Goal: Transaction & Acquisition: Purchase product/service

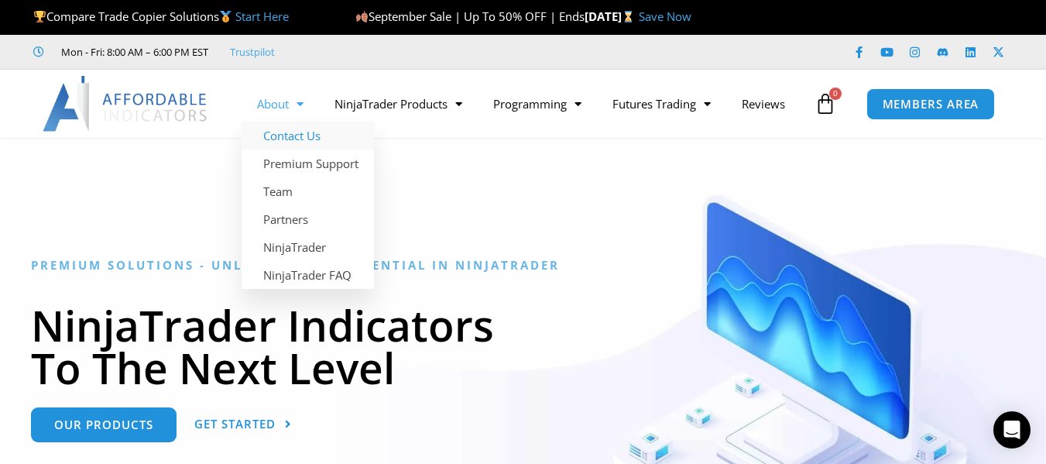
click at [298, 140] on link "Contact Us" at bounding box center [308, 136] width 132 height 28
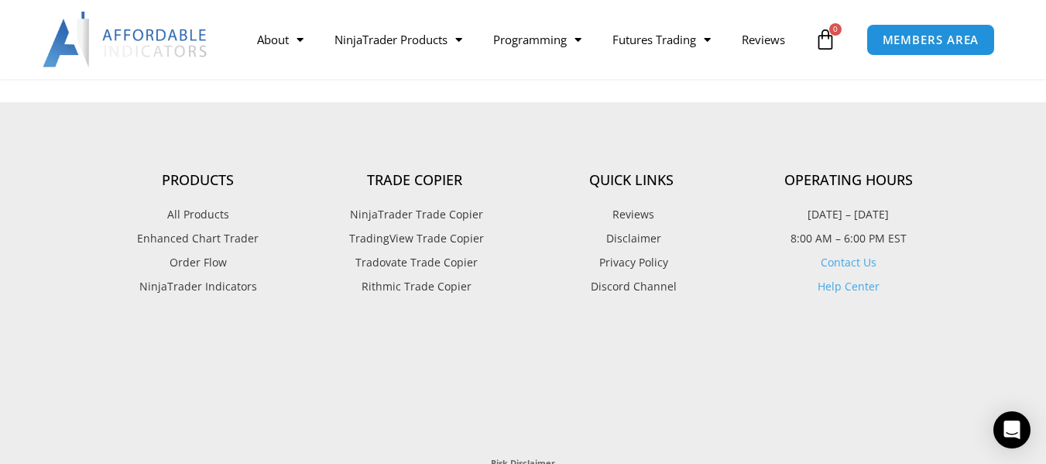
scroll to position [2167, 0]
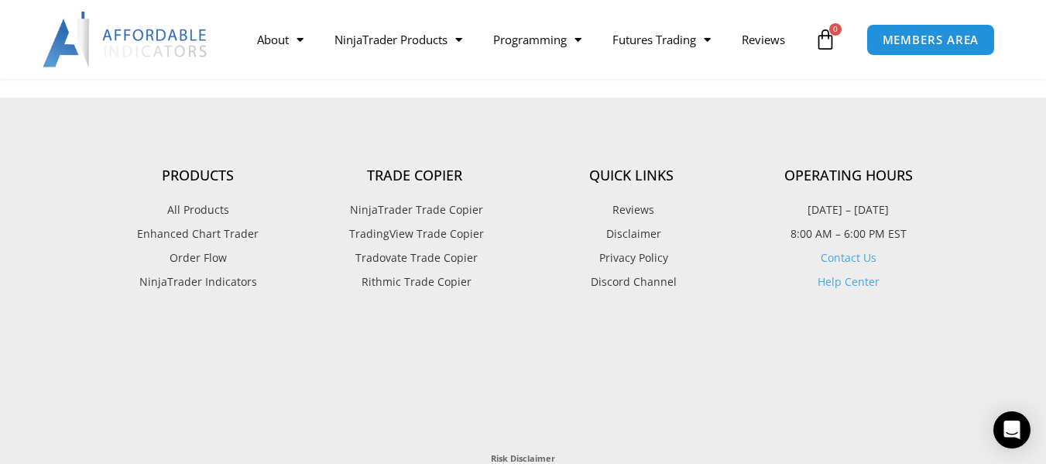
click at [192, 209] on span "All Products" at bounding box center [198, 210] width 62 height 20
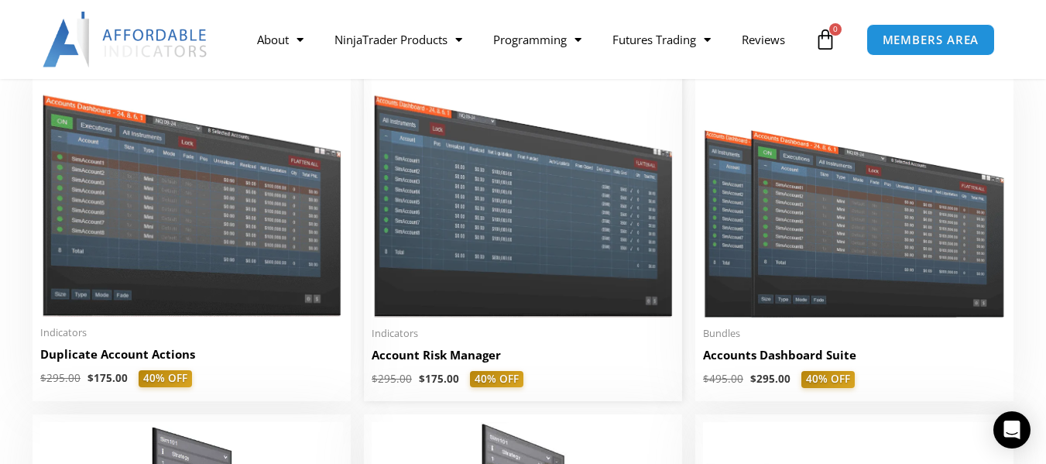
scroll to position [387, 0]
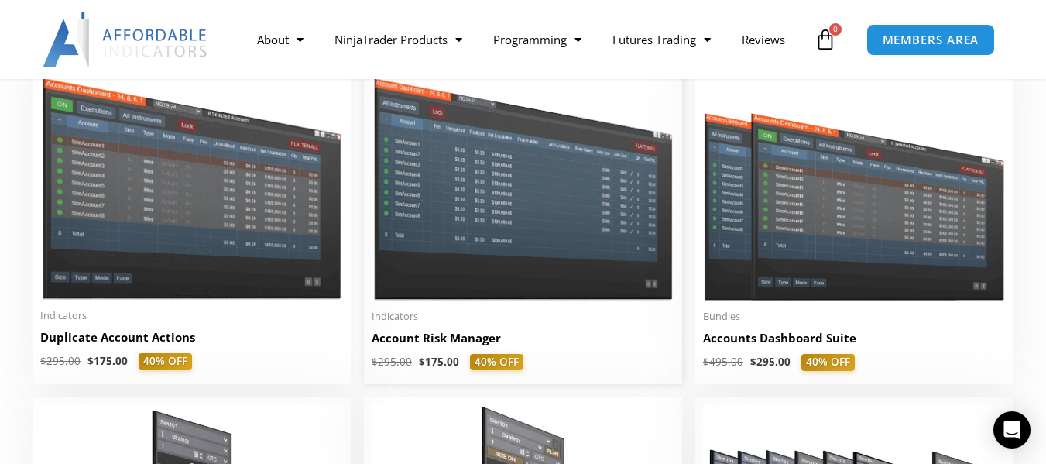
click at [521, 198] on img at bounding box center [523, 179] width 303 height 241
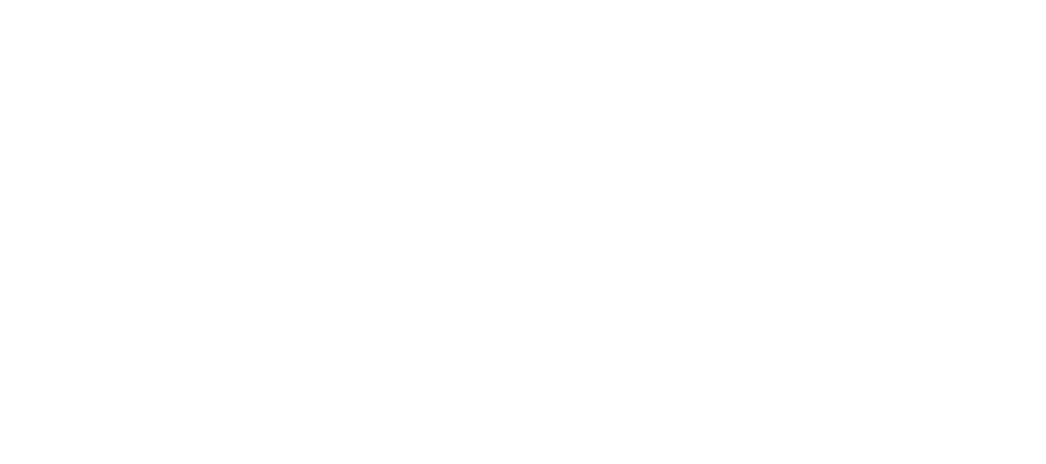
scroll to position [387, 0]
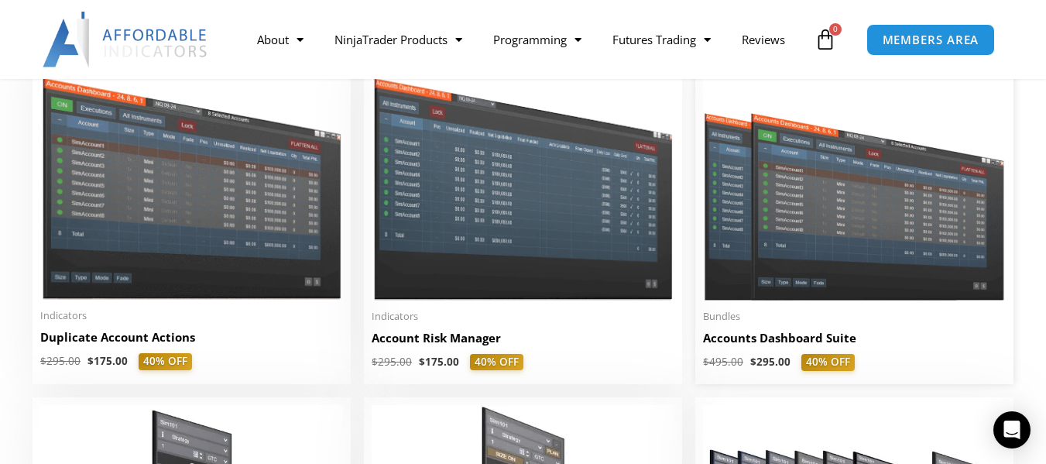
click at [812, 214] on img at bounding box center [854, 180] width 303 height 242
